Goal: Transaction & Acquisition: Subscribe to service/newsletter

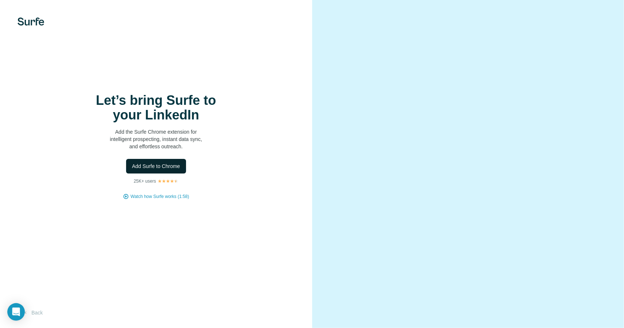
click at [172, 168] on span "Add Surfe to Chrome" at bounding box center [156, 166] width 48 height 7
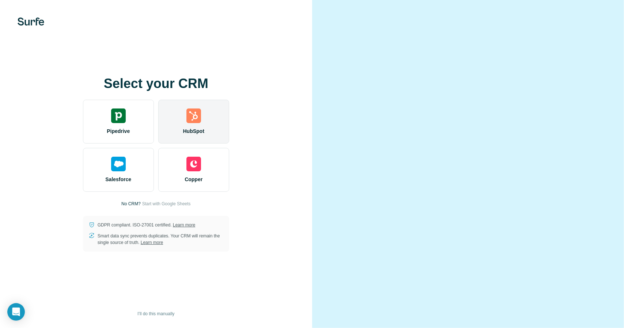
click at [195, 113] on img at bounding box center [194, 116] width 15 height 15
